Goal: Register for event/course

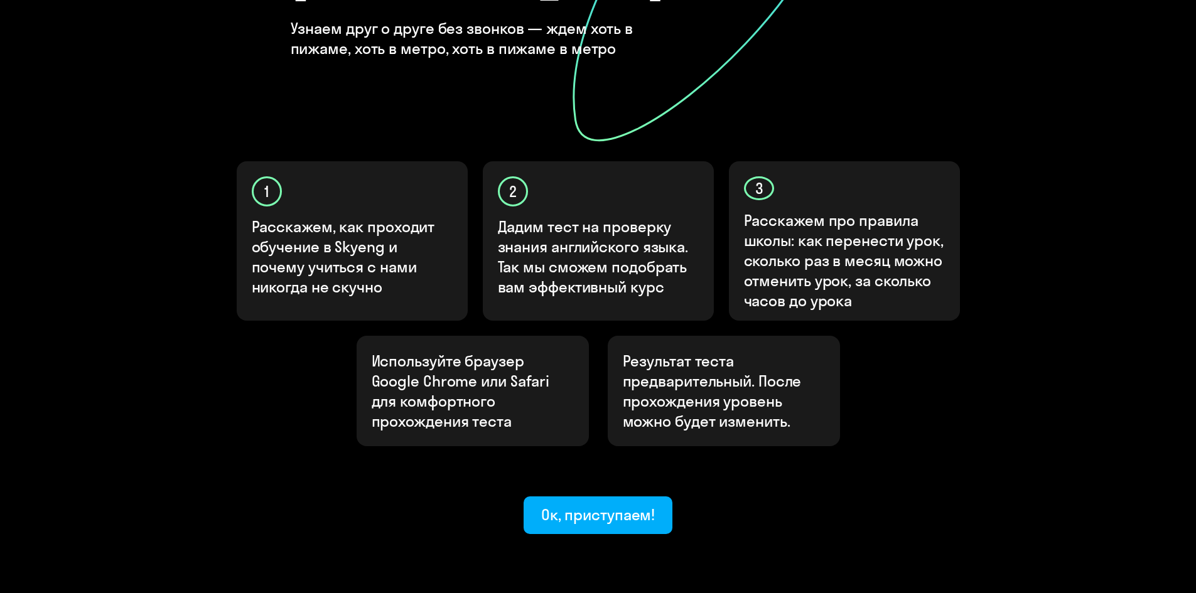
scroll to position [313, 0]
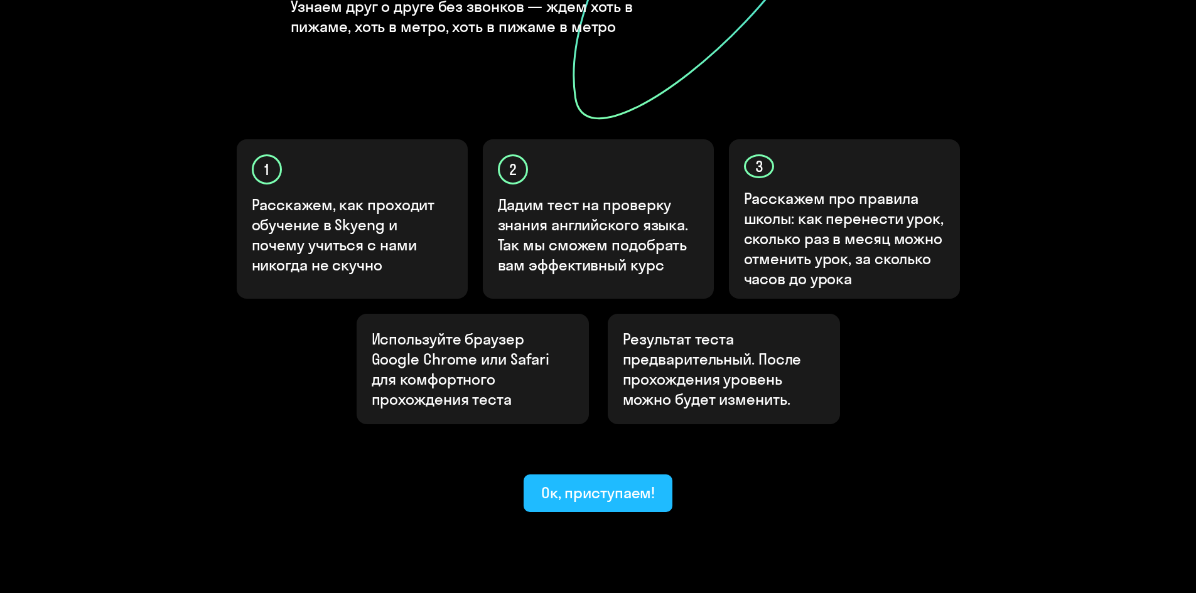
click at [616, 483] on div "Ок, приступаем!" at bounding box center [598, 493] width 114 height 20
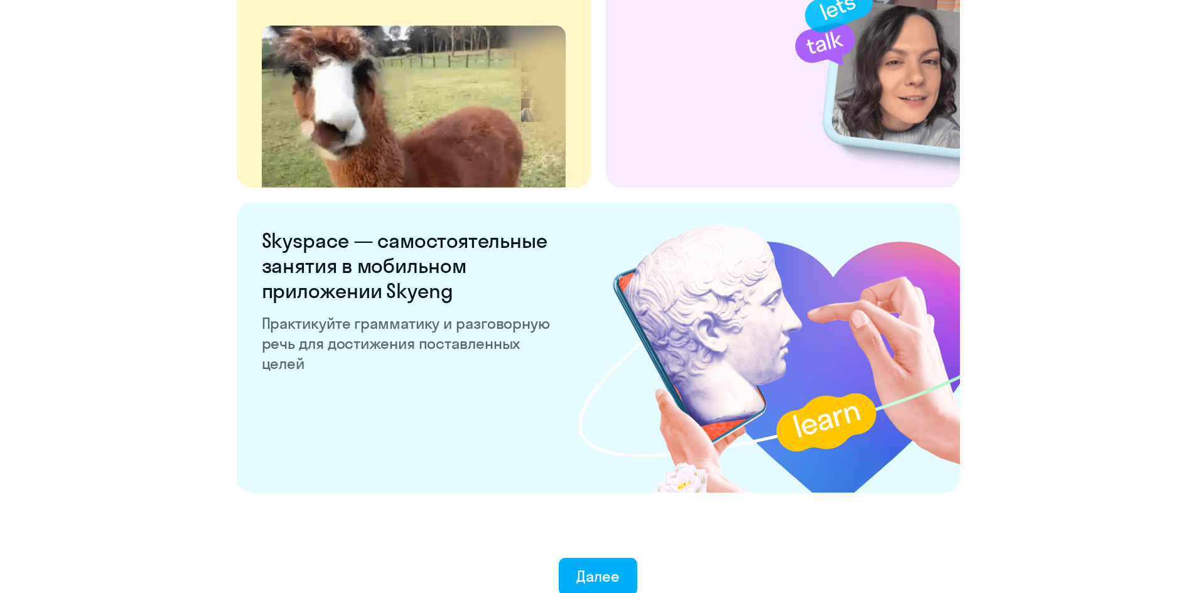
scroll to position [2317, 0]
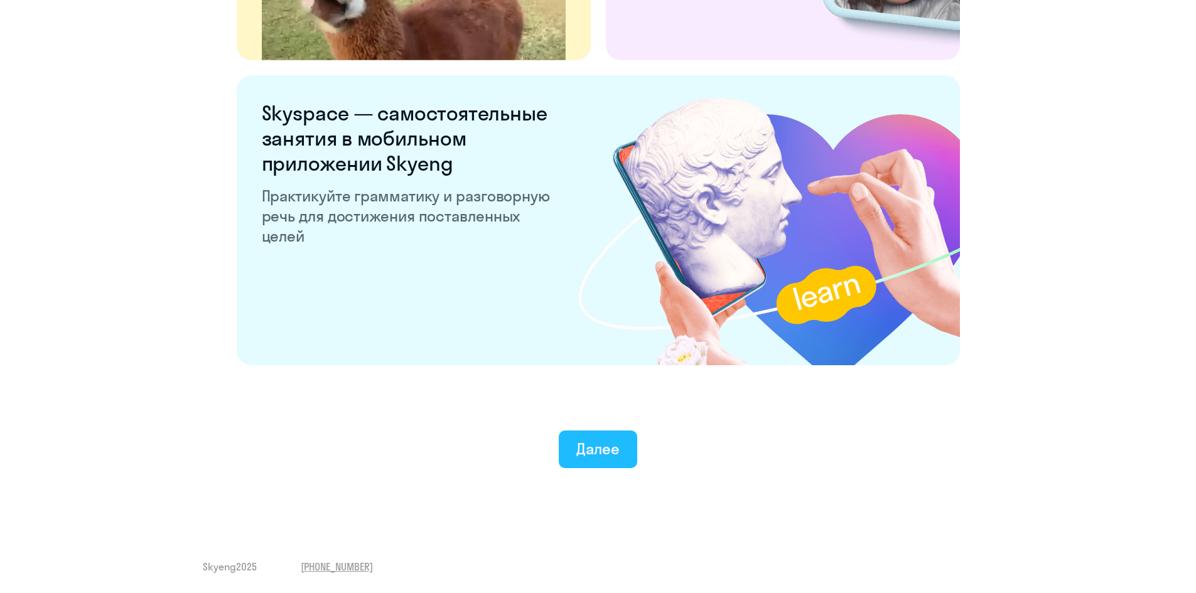
drag, startPoint x: 612, startPoint y: 457, endPoint x: 614, endPoint y: 430, distance: 27.0
click at [612, 456] on div "Далее" at bounding box center [598, 449] width 43 height 20
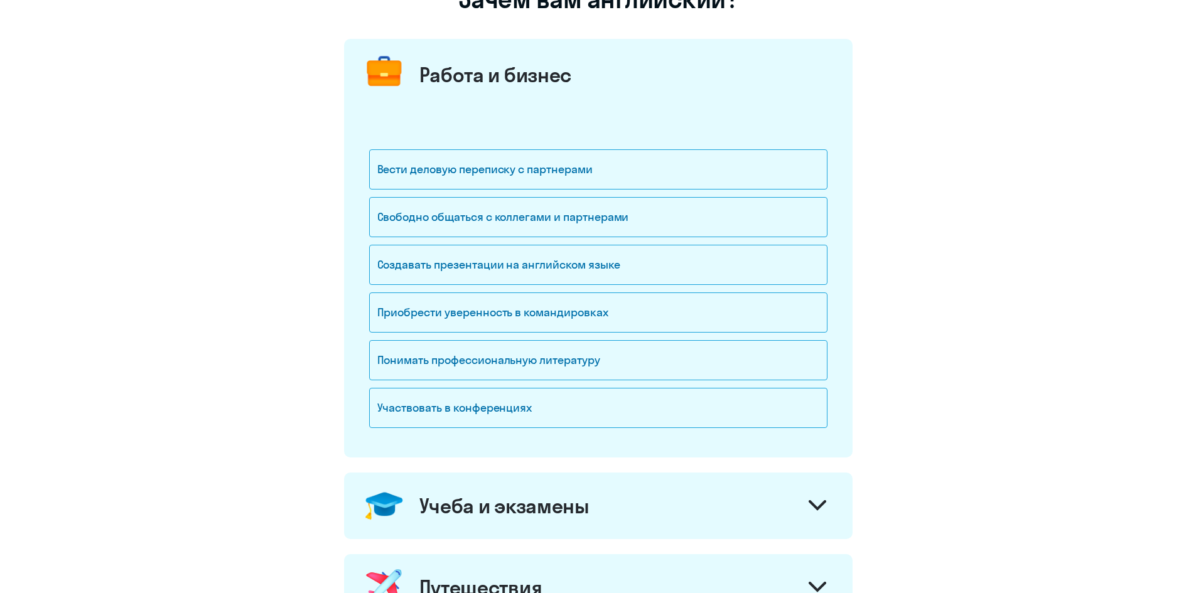
scroll to position [126, 0]
click at [406, 174] on div "Вести деловую переписку с партнерами" at bounding box center [598, 168] width 458 height 40
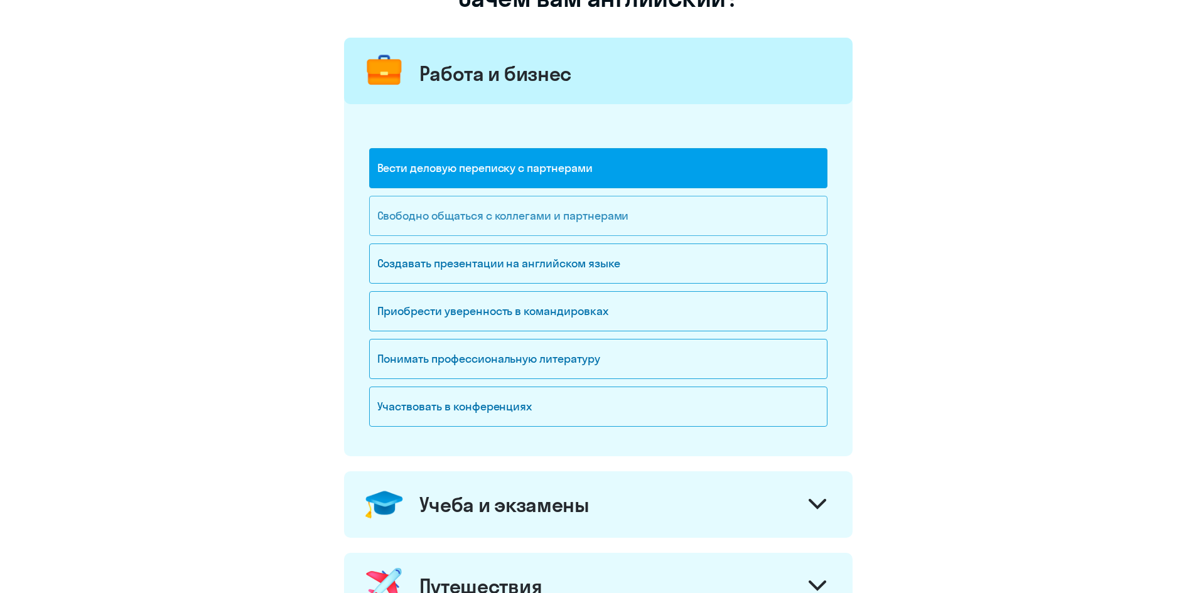
click at [504, 223] on div "Свободно общаться с коллегами и партнерами" at bounding box center [598, 216] width 458 height 40
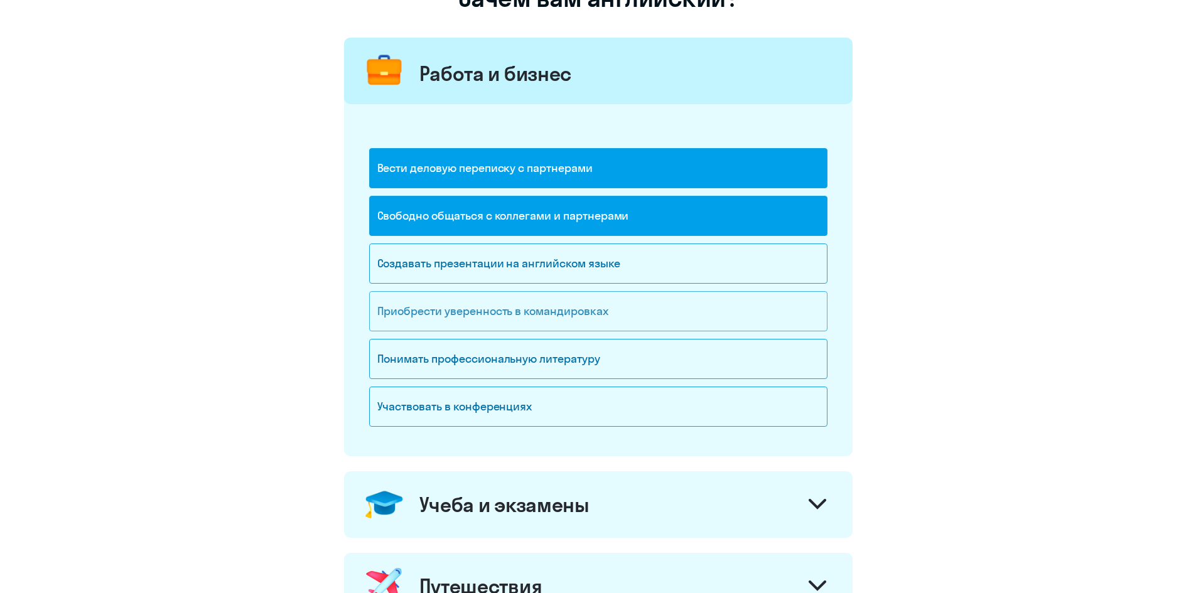
click at [508, 314] on div "Приобрести уверенность в командировках" at bounding box center [598, 311] width 458 height 40
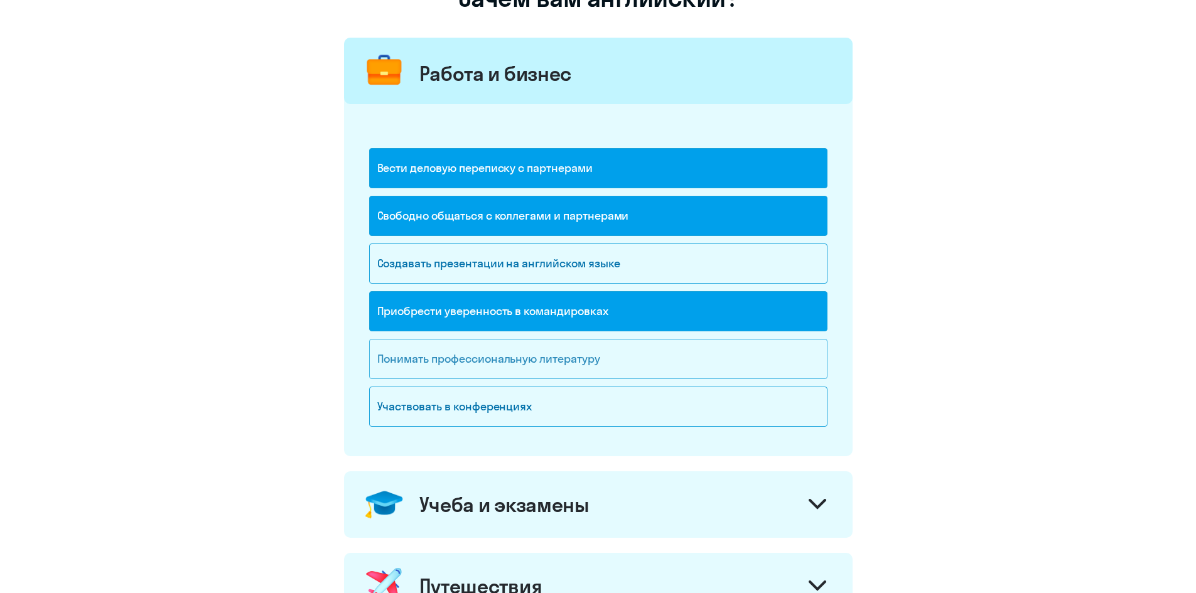
click at [496, 358] on div "Понимать профессиональную литературу" at bounding box center [598, 359] width 458 height 40
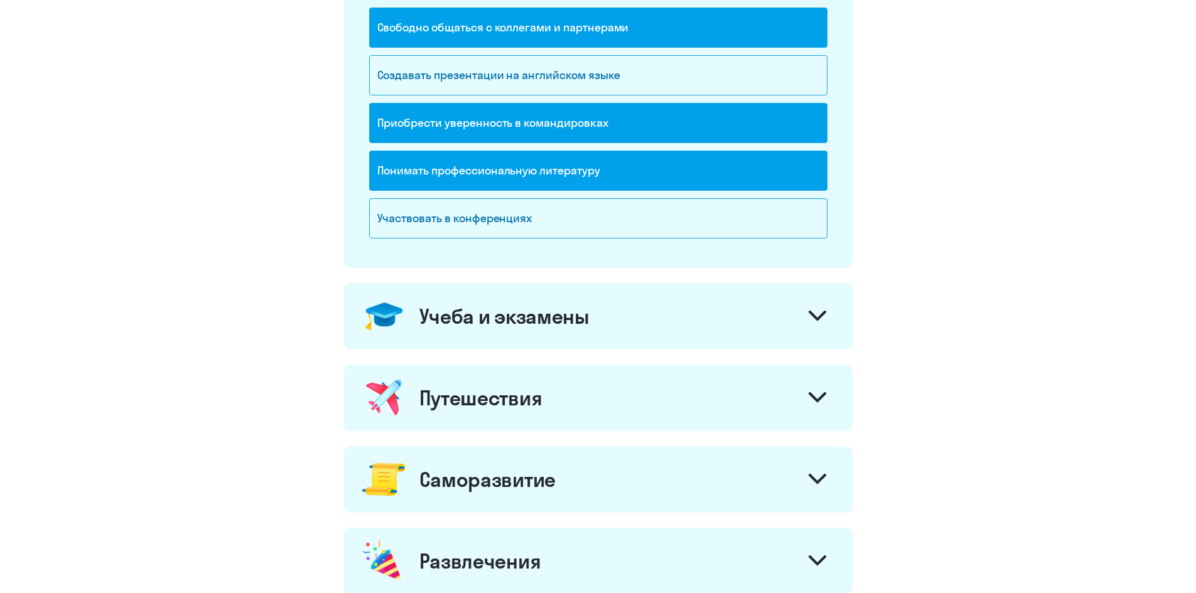
click at [561, 319] on div "Учеба и экзамены" at bounding box center [505, 316] width 170 height 25
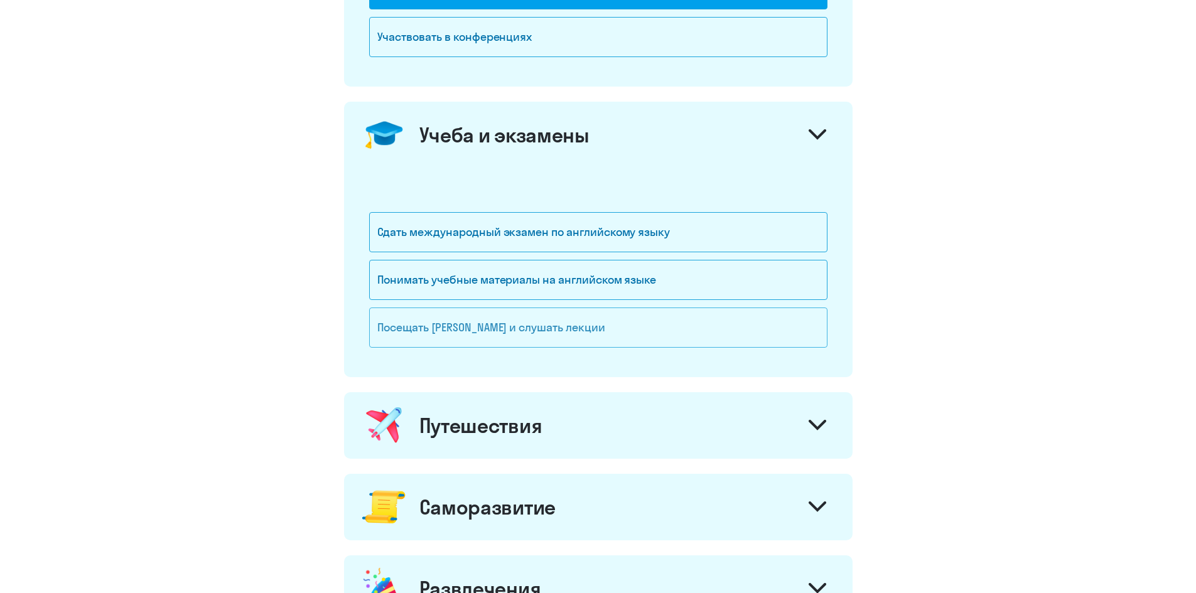
scroll to position [502, 0]
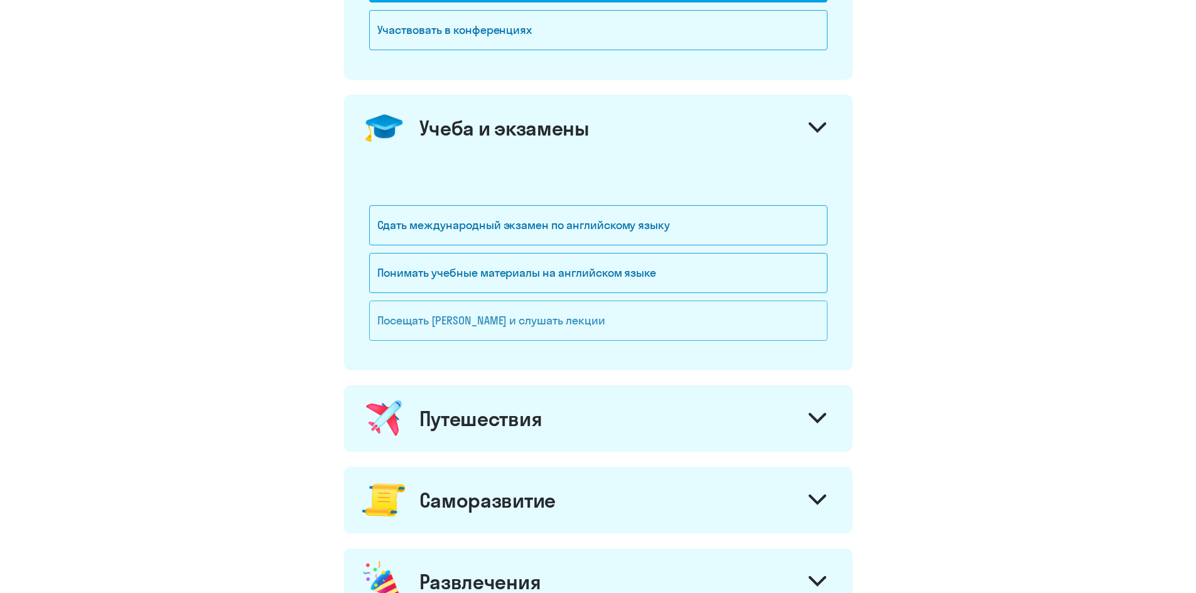
click at [464, 315] on div "Посещать [PERSON_NAME] и слушать лекции" at bounding box center [598, 321] width 458 height 40
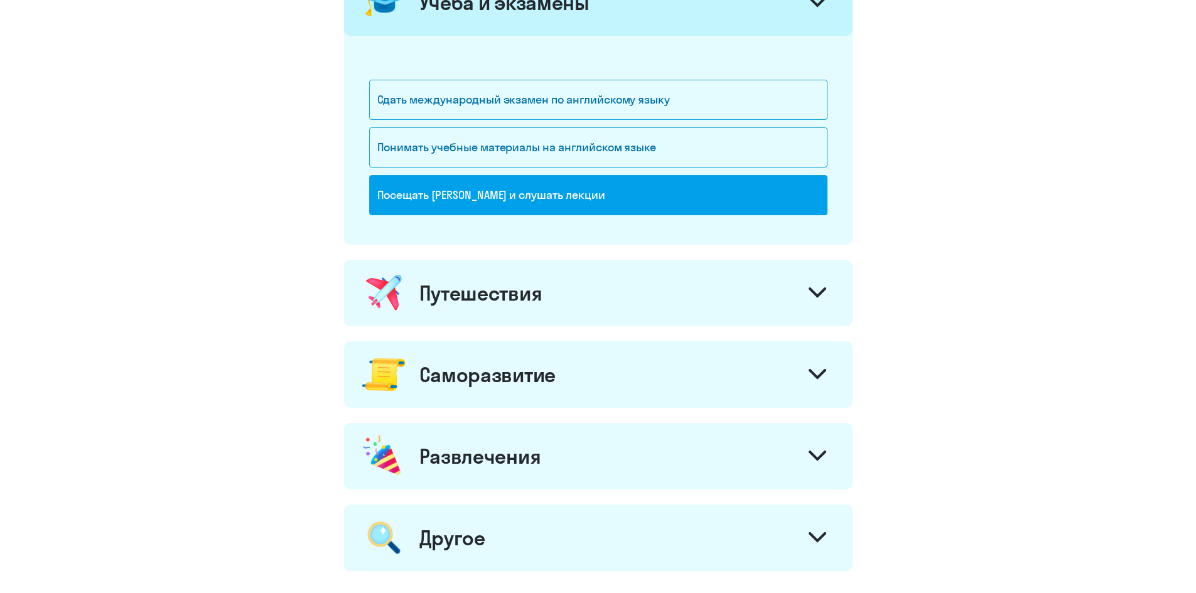
click at [461, 283] on div "Путешествия" at bounding box center [481, 293] width 123 height 25
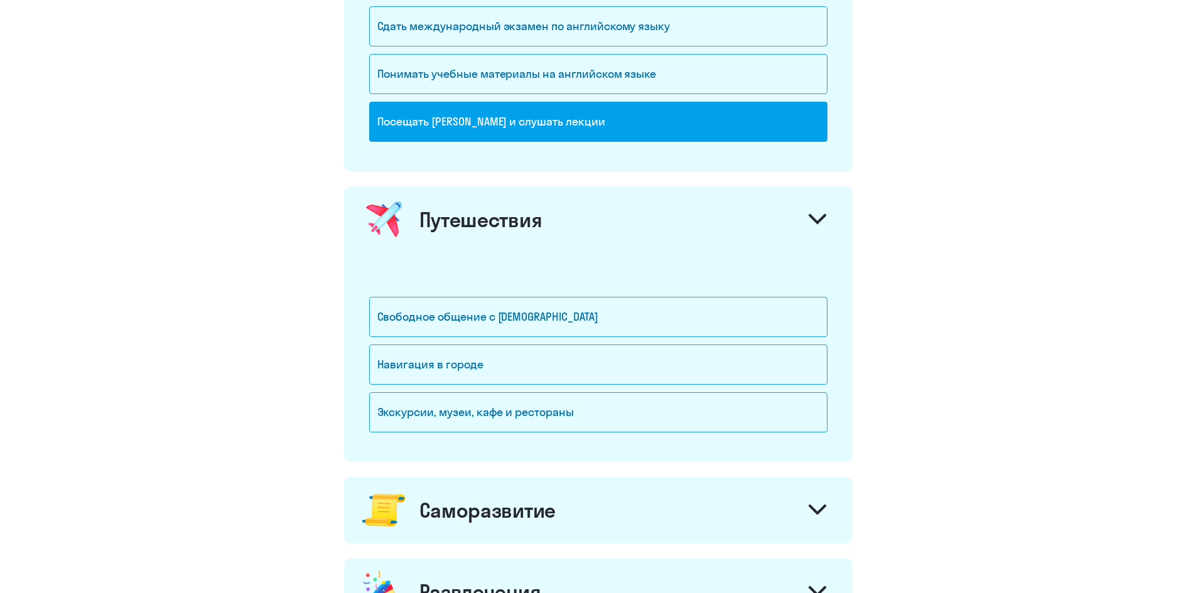
scroll to position [816, 0]
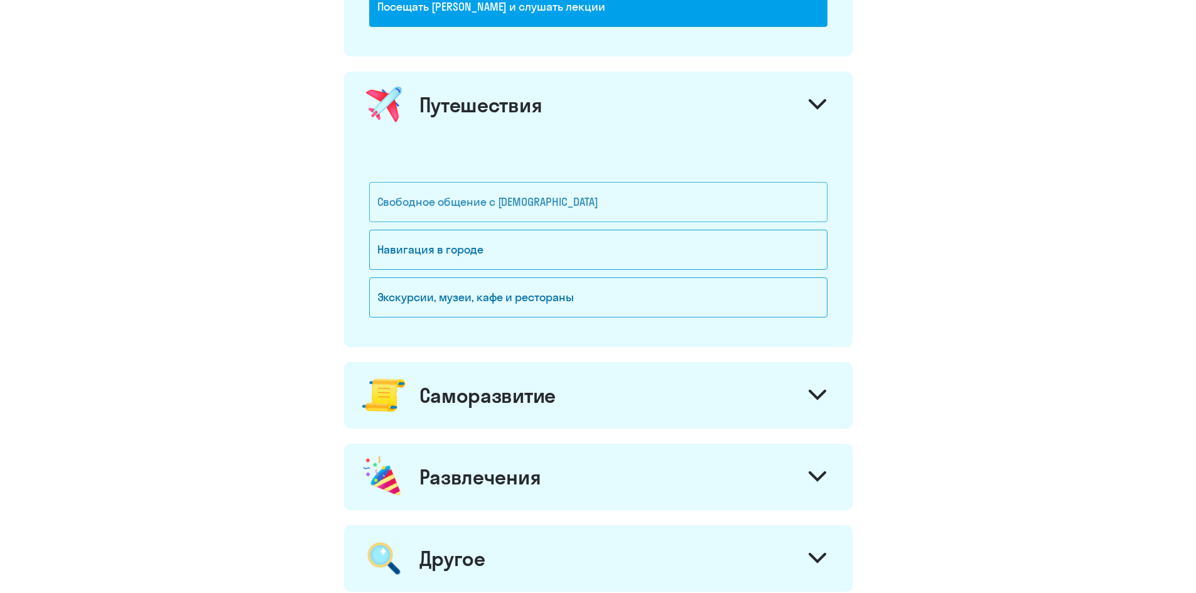
click at [434, 214] on div "Свободное общение с [DEMOGRAPHIC_DATA]" at bounding box center [598, 202] width 458 height 40
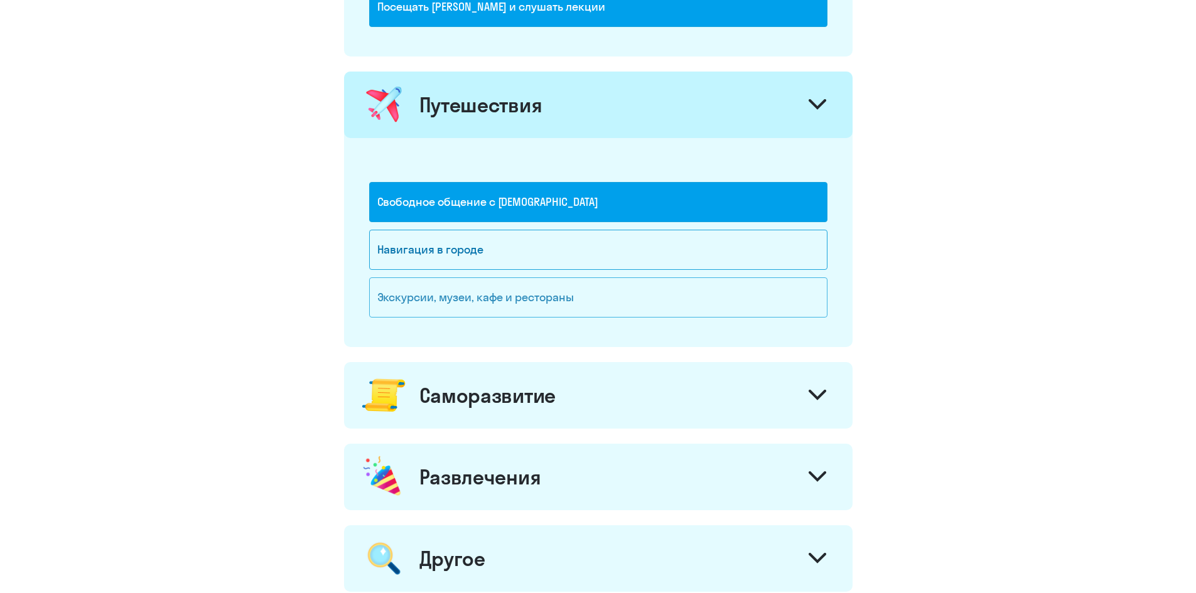
click at [453, 306] on div "Экскурсии, музеи, кафе и рестораны" at bounding box center [598, 298] width 458 height 40
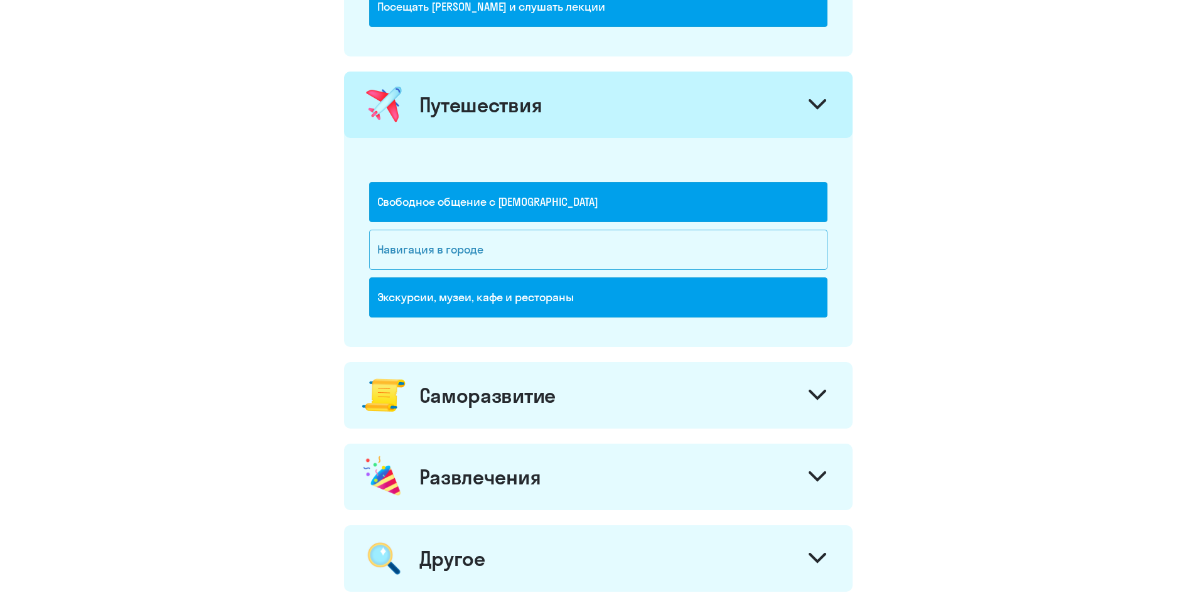
click at [425, 241] on div "Навигация в городе" at bounding box center [598, 250] width 458 height 40
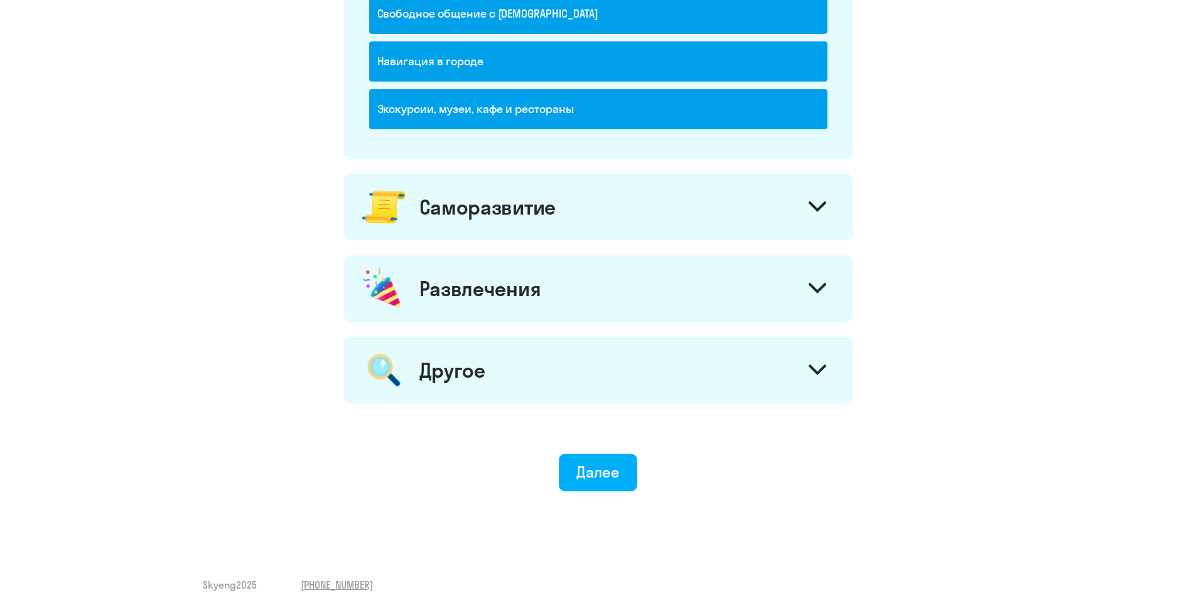
click at [443, 216] on div "Саморазвитие" at bounding box center [488, 207] width 136 height 25
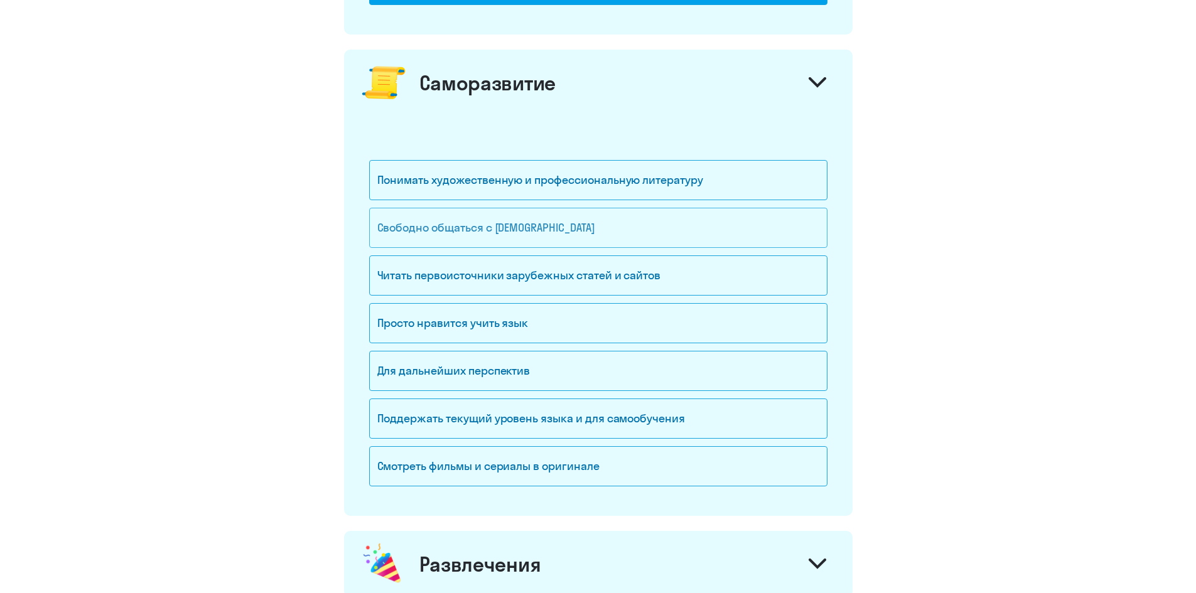
scroll to position [1130, 0]
click at [483, 229] on div "Свободно общаться с [DEMOGRAPHIC_DATA]" at bounding box center [598, 227] width 458 height 40
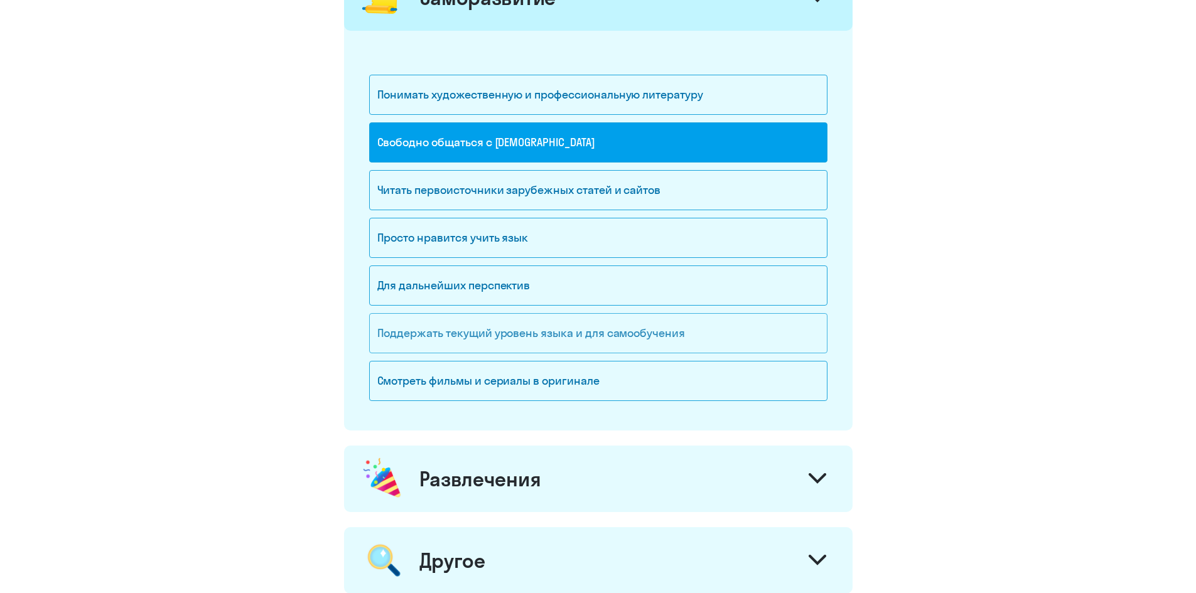
scroll to position [1256, 0]
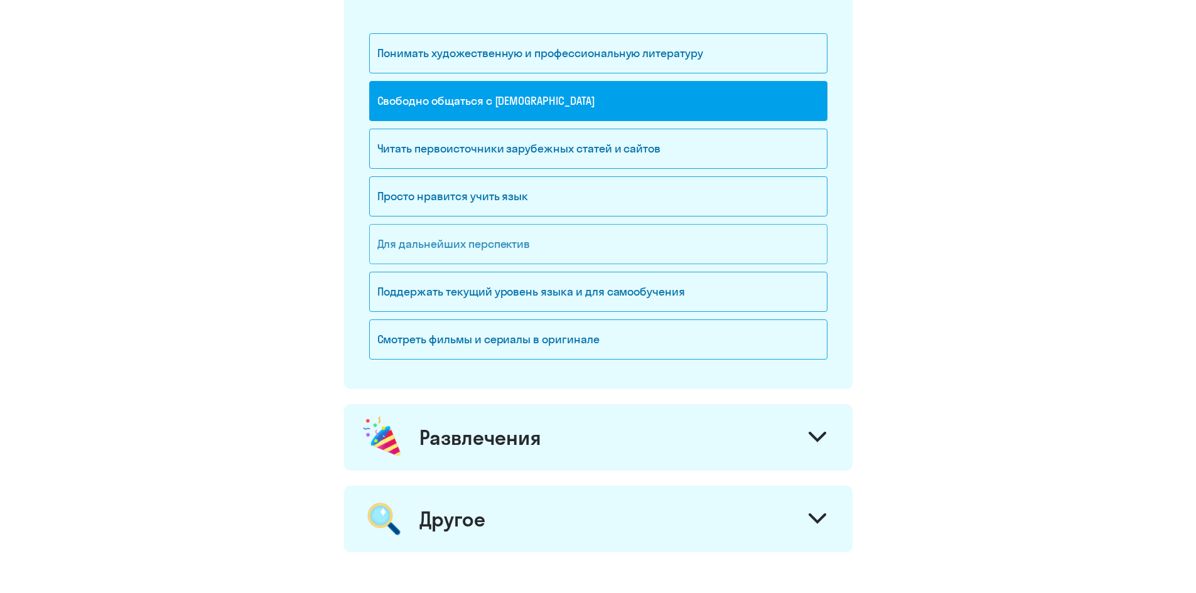
click at [482, 244] on div "Для дальнейших перспектив" at bounding box center [598, 244] width 458 height 40
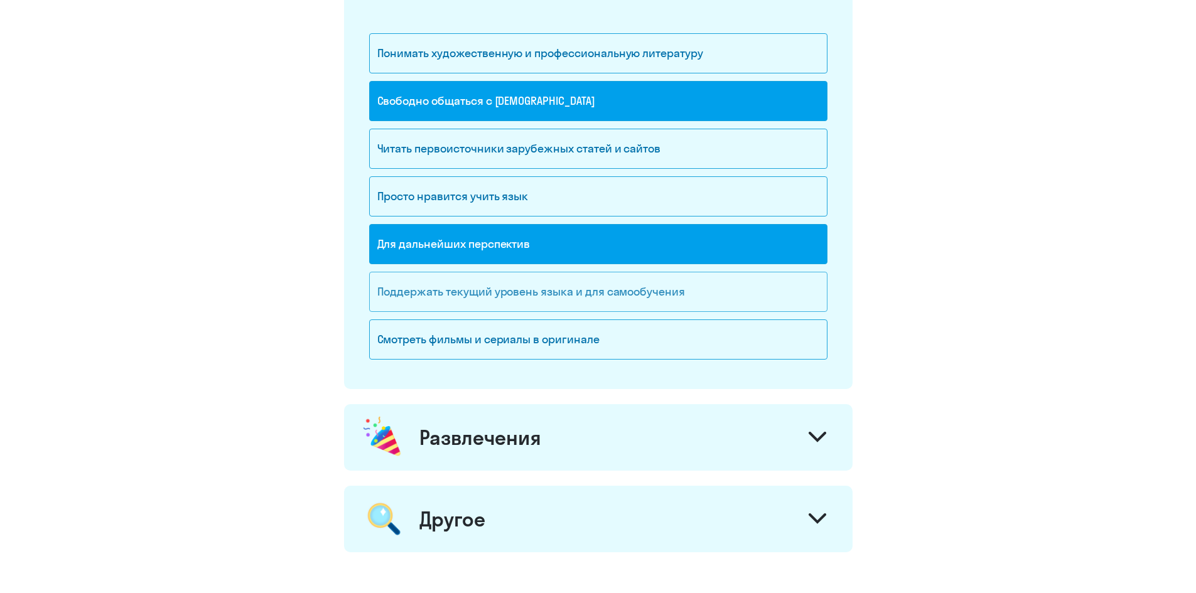
click at [497, 291] on div "Поддержать текущий уровень языка и для cамообучения" at bounding box center [598, 292] width 458 height 40
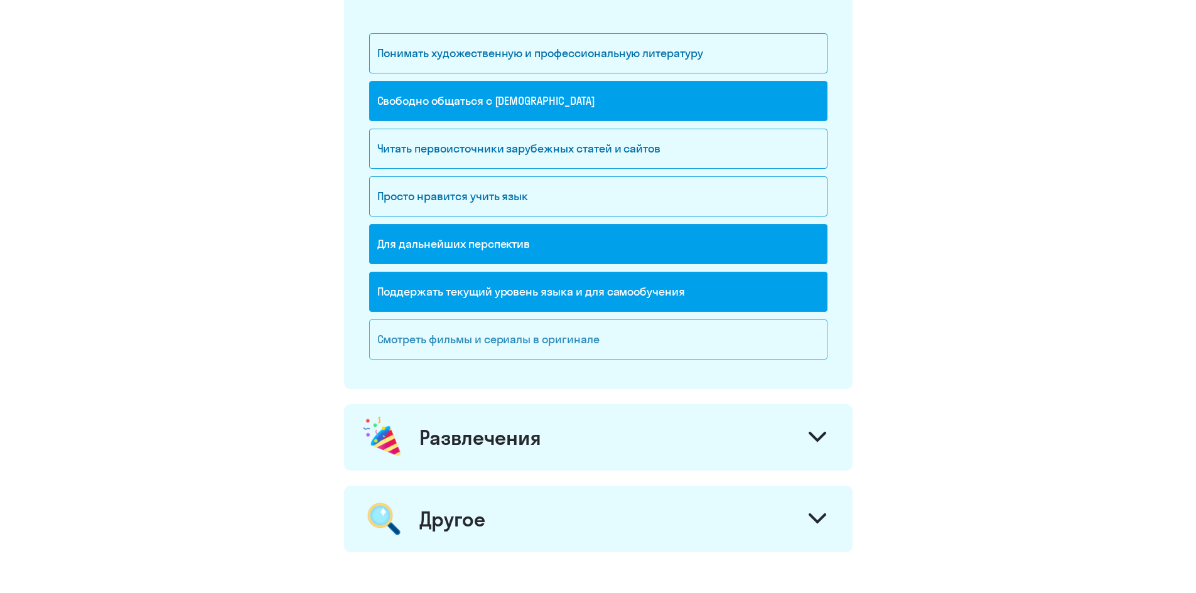
click at [510, 340] on div "Смотреть фильмы и сериалы в оригинале" at bounding box center [598, 340] width 458 height 40
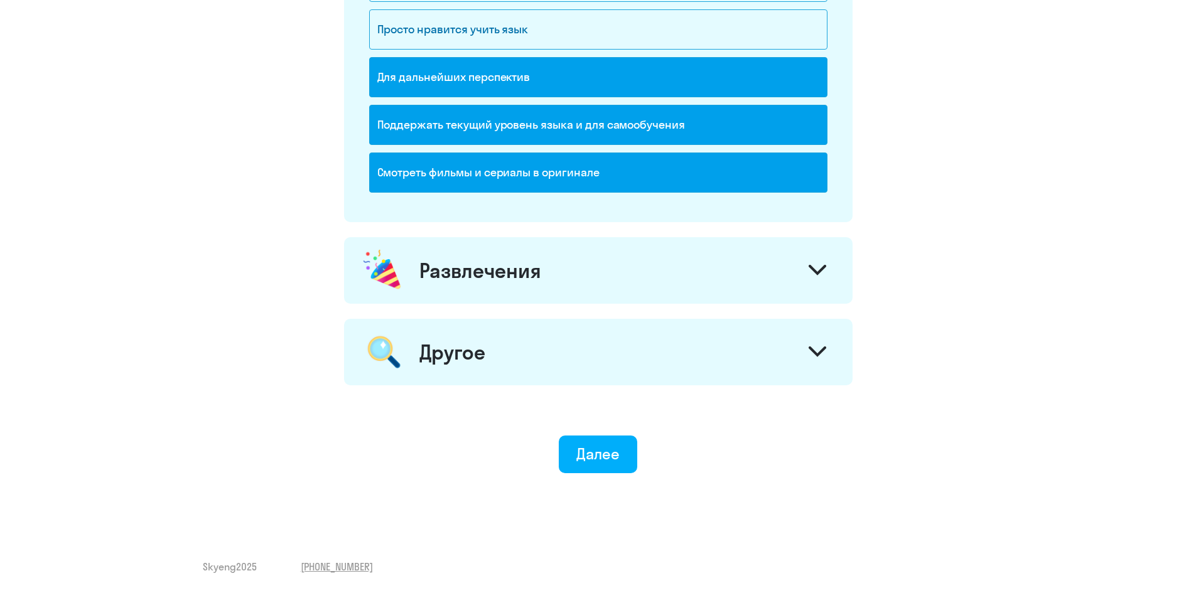
click at [474, 261] on div "Развлечения" at bounding box center [481, 270] width 122 height 25
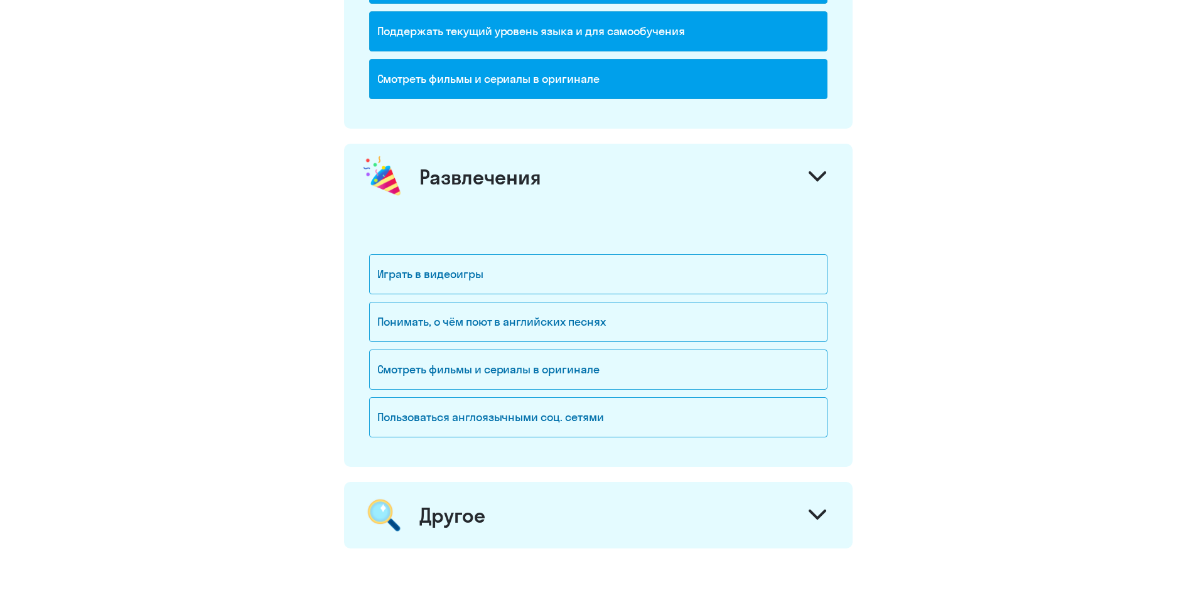
scroll to position [1611, 0]
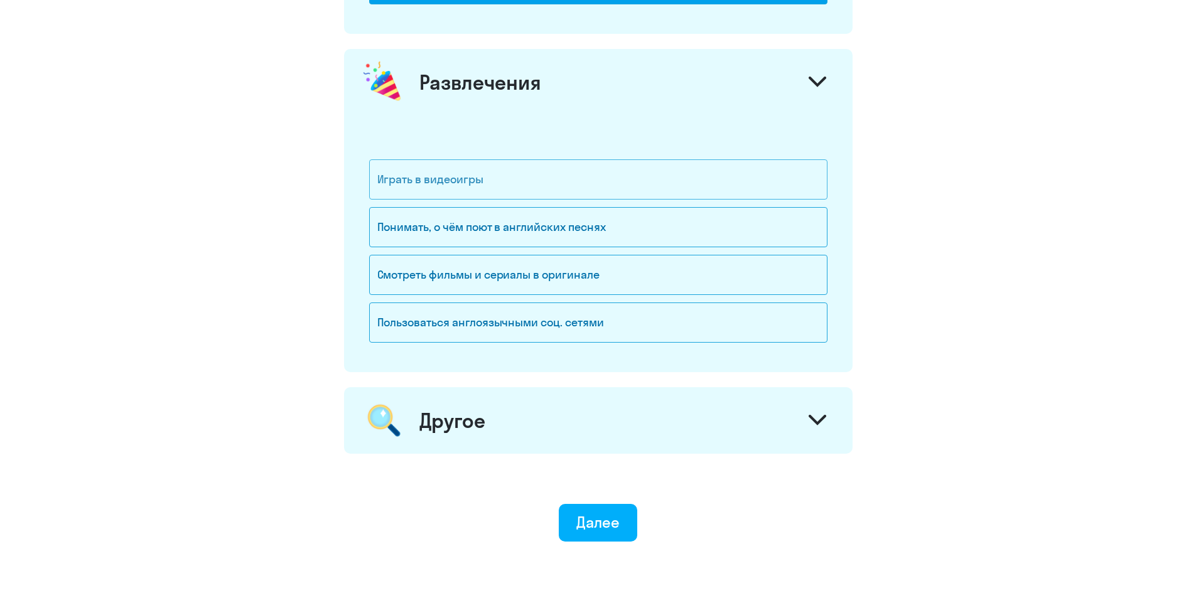
click at [443, 183] on div "Играть в видеоигры" at bounding box center [598, 180] width 458 height 40
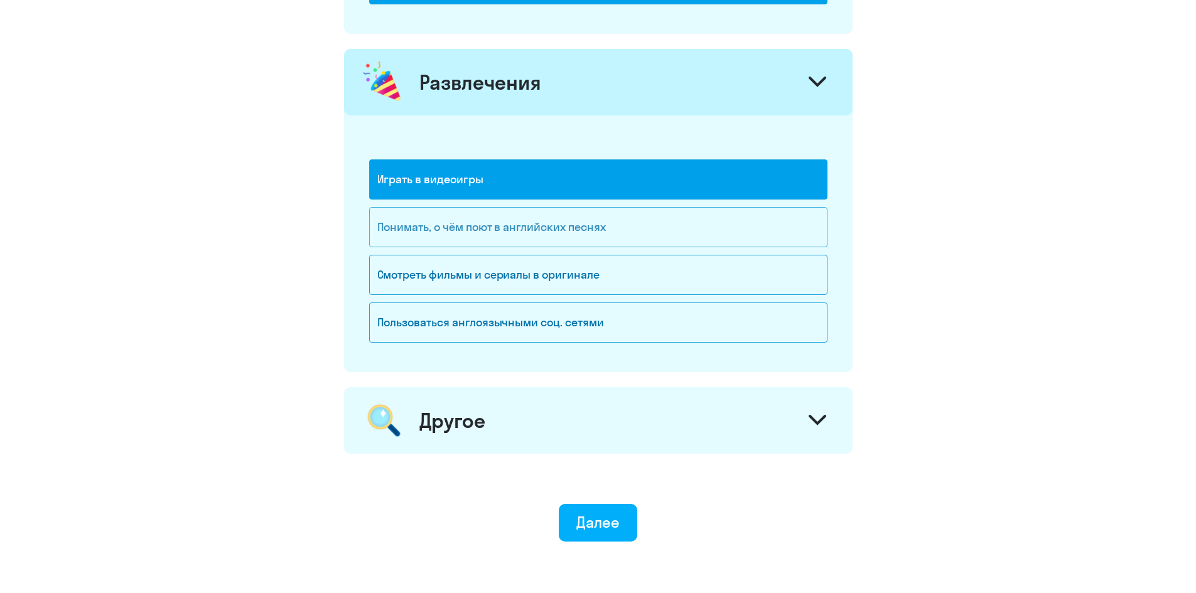
click at [479, 225] on div "Понимать, о чём поют в английских песнях" at bounding box center [598, 227] width 458 height 40
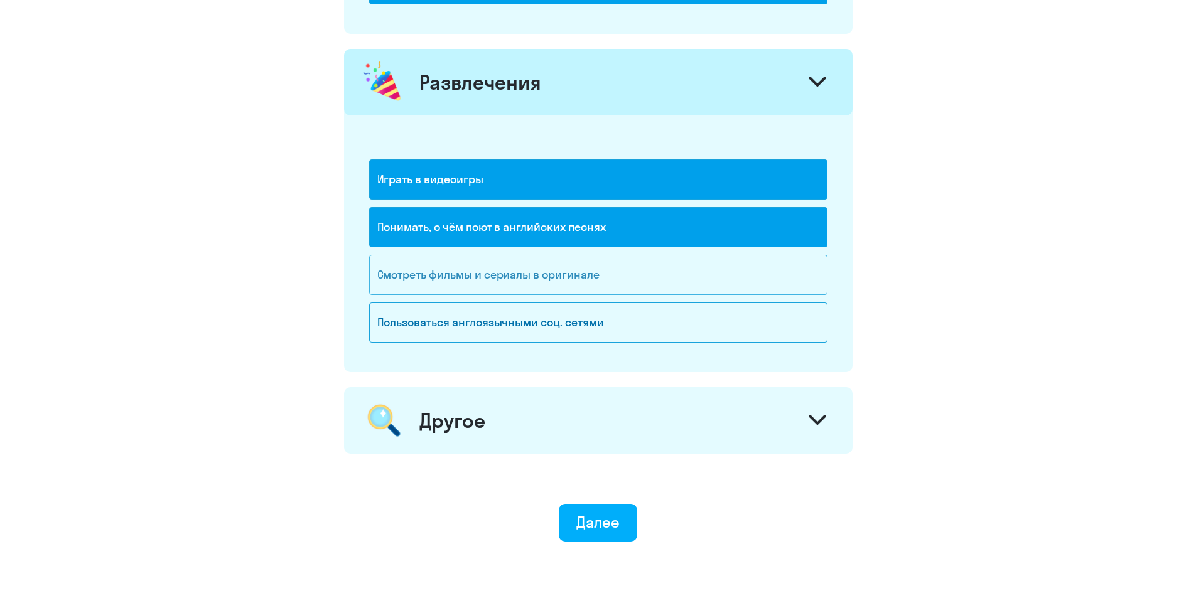
click at [477, 281] on div "Смотреть фильмы и сериалы в оригинале" at bounding box center [598, 275] width 458 height 40
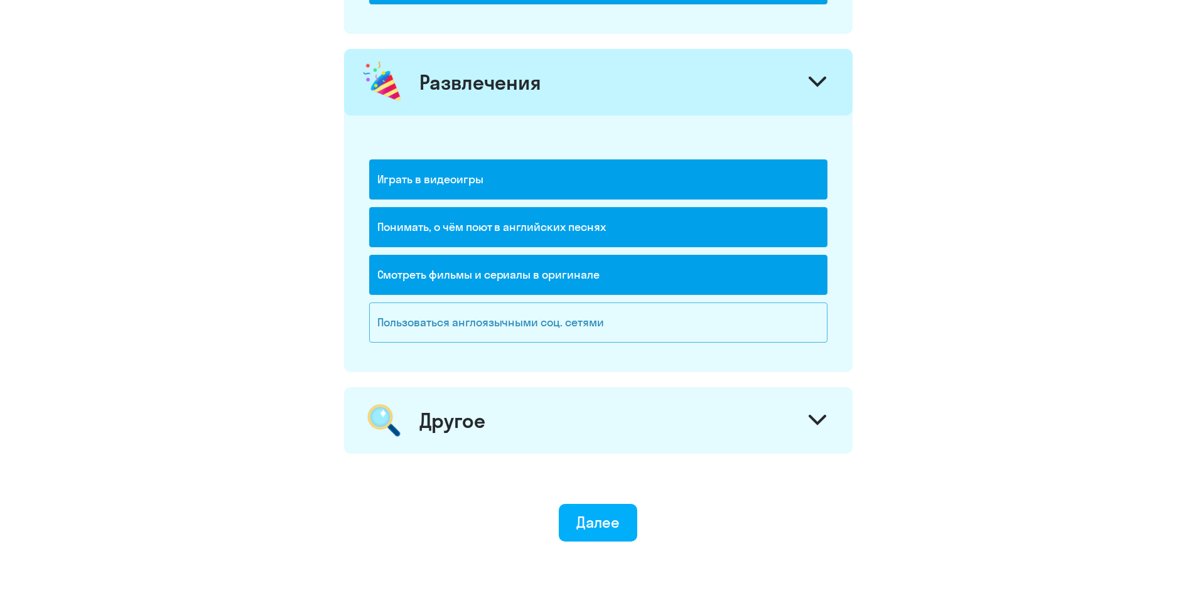
click at [469, 325] on div "Пользоваться англоязычными соц. сетями" at bounding box center [598, 323] width 458 height 40
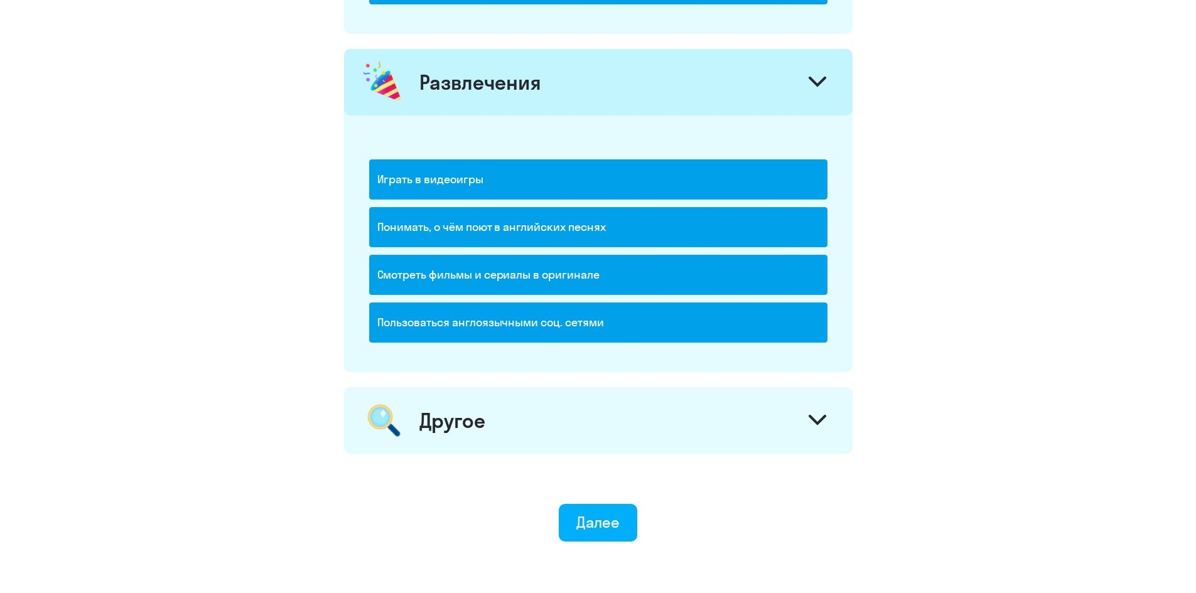
click at [519, 414] on div "Другое" at bounding box center [598, 420] width 509 height 67
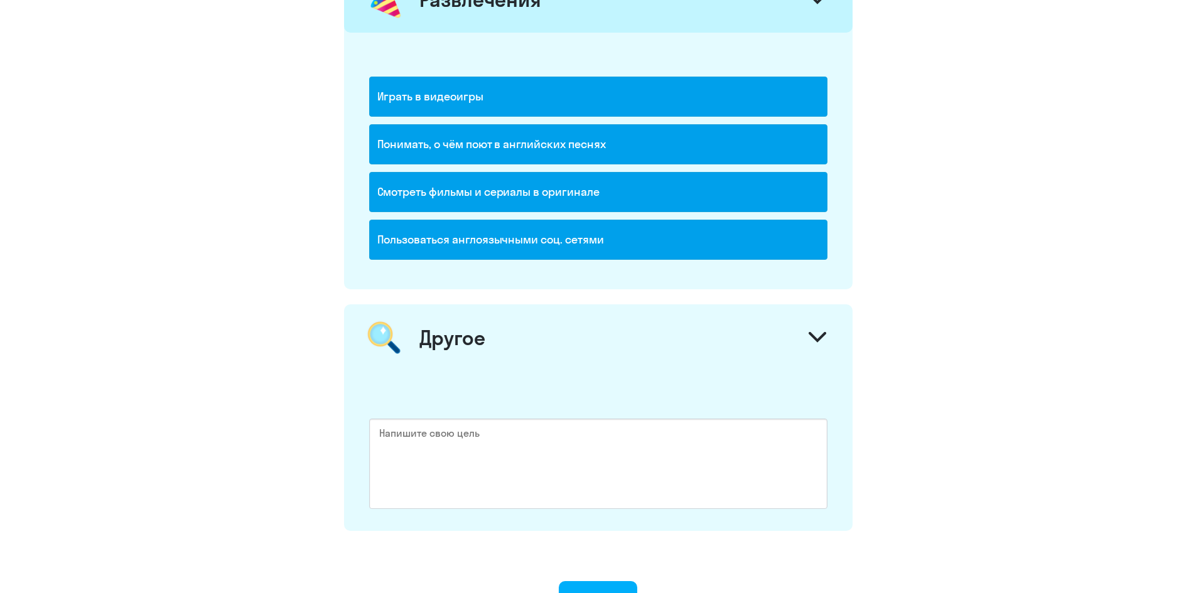
scroll to position [1840, 0]
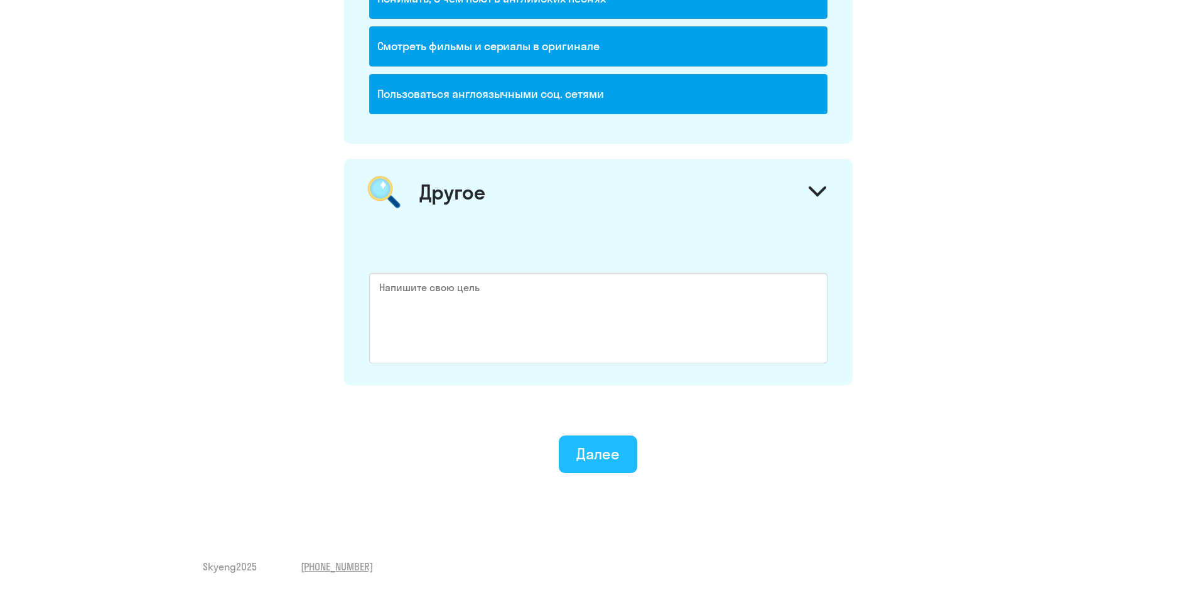
click at [598, 440] on button "Далее" at bounding box center [598, 455] width 78 height 38
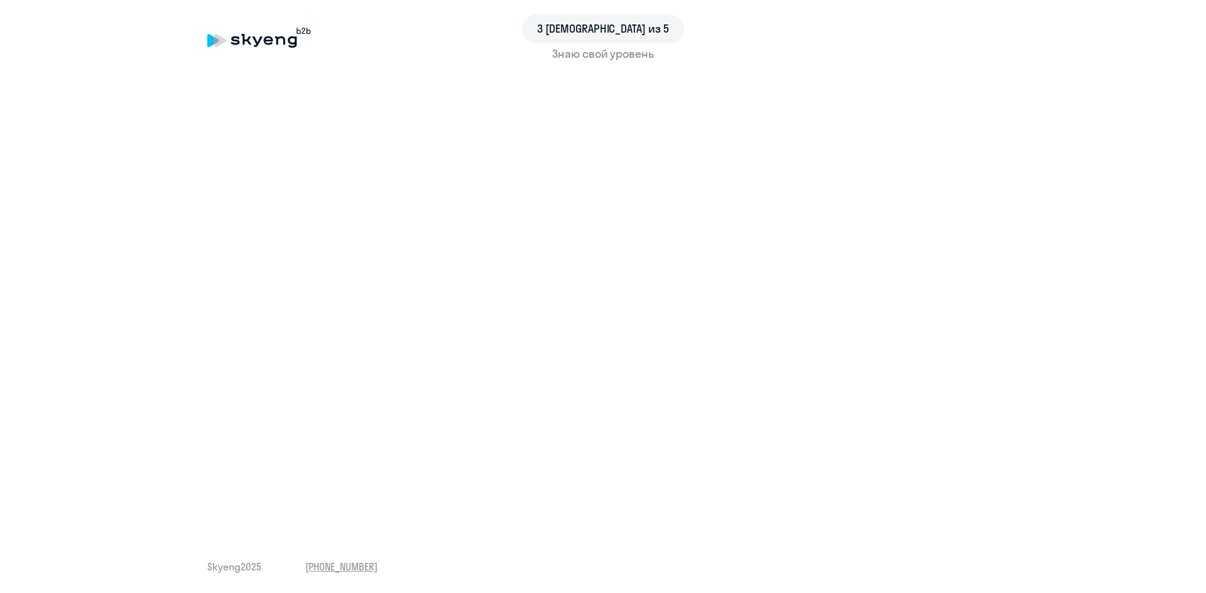
click at [376, 553] on div "3 шаг из 5 Знаю свой уровень Skyeng 2025 [PHONE_NUMBER]" at bounding box center [603, 296] width 1206 height 593
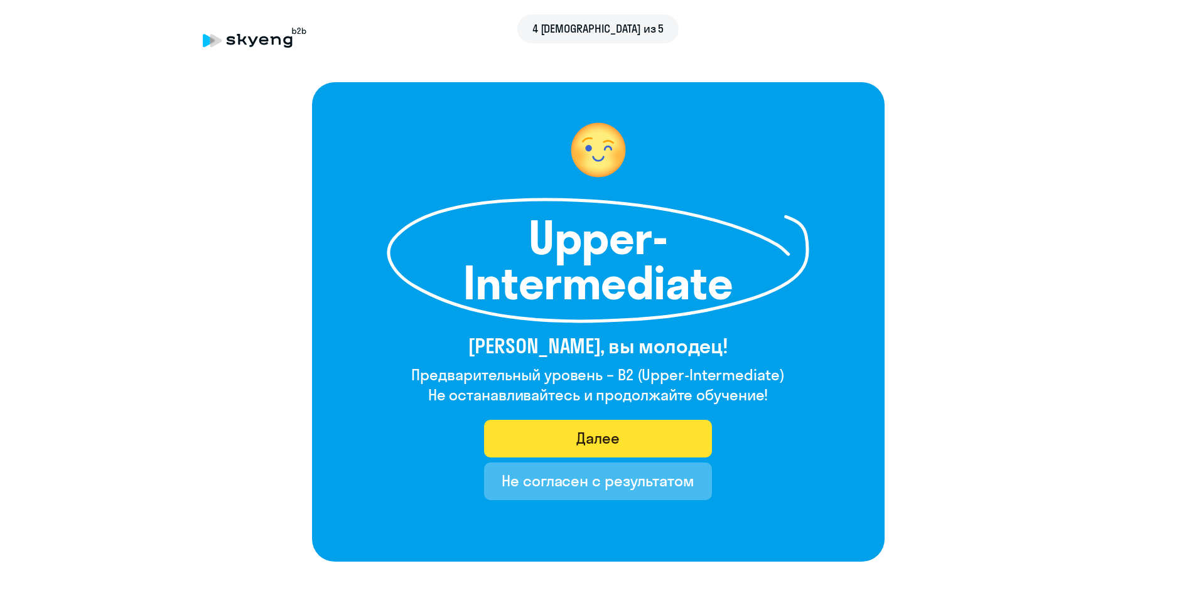
click at [582, 432] on div "Далее" at bounding box center [598, 438] width 43 height 20
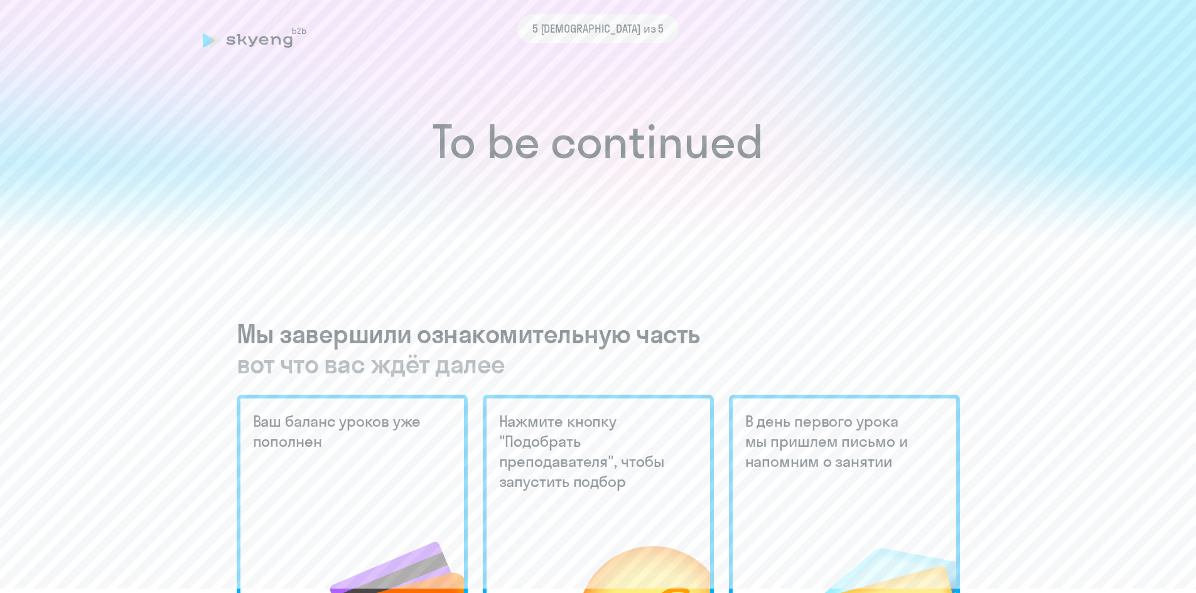
click at [587, 33] on span "5 [DEMOGRAPHIC_DATA] из 5" at bounding box center [599, 29] width 132 height 16
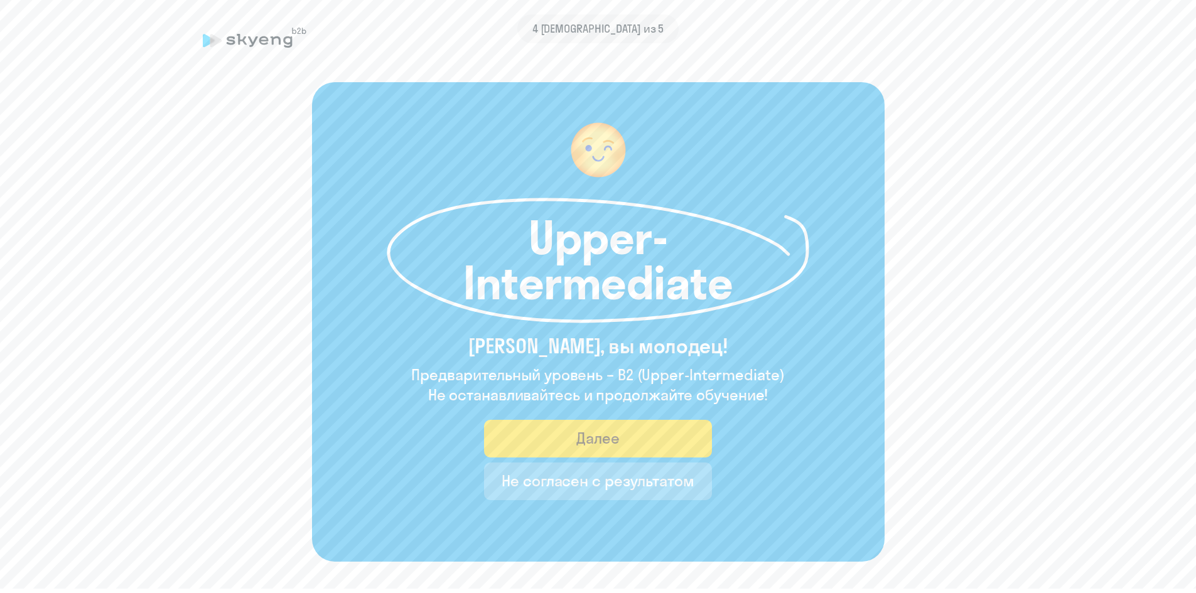
click at [191, 377] on after-test "Upper-Intermediate [PERSON_NAME], вы молодец! Предварительный уровень – B2 (Upp…" at bounding box center [598, 322] width 1146 height 480
drag, startPoint x: 143, startPoint y: 303, endPoint x: 225, endPoint y: 331, distance: 87.6
click at [143, 303] on after-test "Upper-Intermediate [PERSON_NAME], вы молодец! Предварительный уровень – B2 (Upp…" at bounding box center [598, 322] width 1146 height 480
click at [565, 436] on button "Далее" at bounding box center [598, 439] width 228 height 38
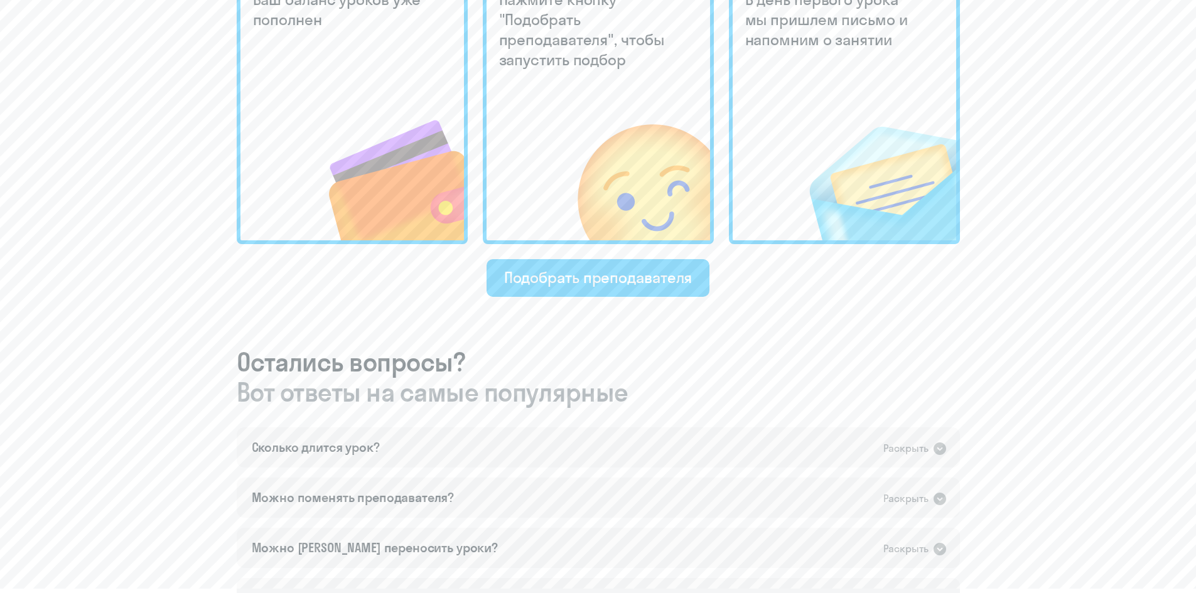
scroll to position [565, 0]
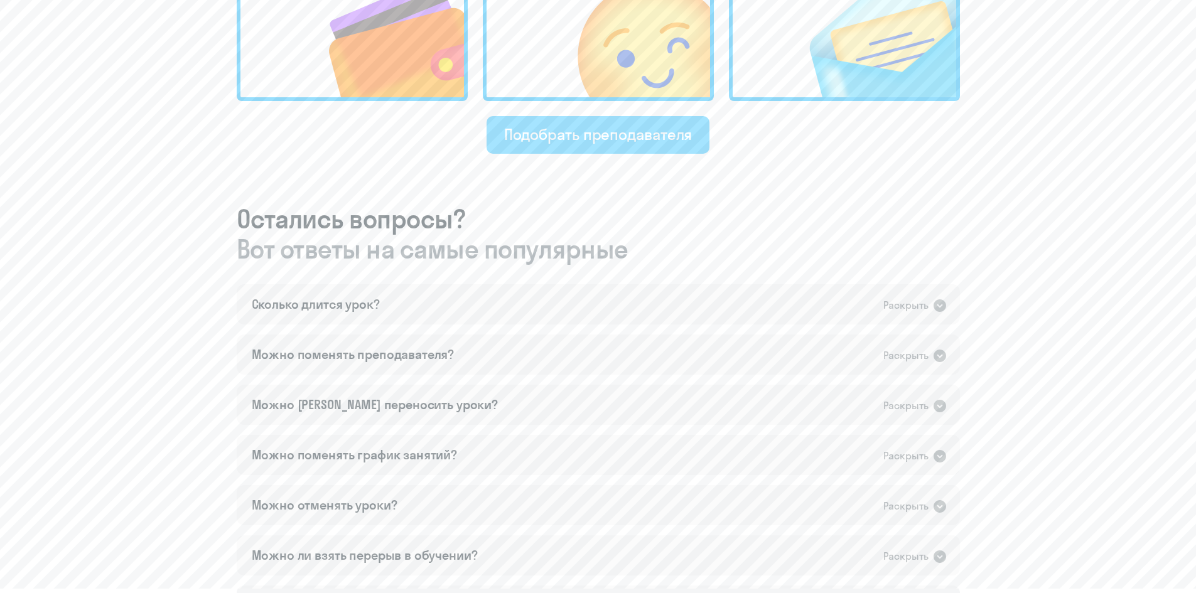
click at [626, 143] on div "Подобрать преподавателя" at bounding box center [598, 134] width 188 height 20
